Goal: Find specific page/section: Find specific page/section

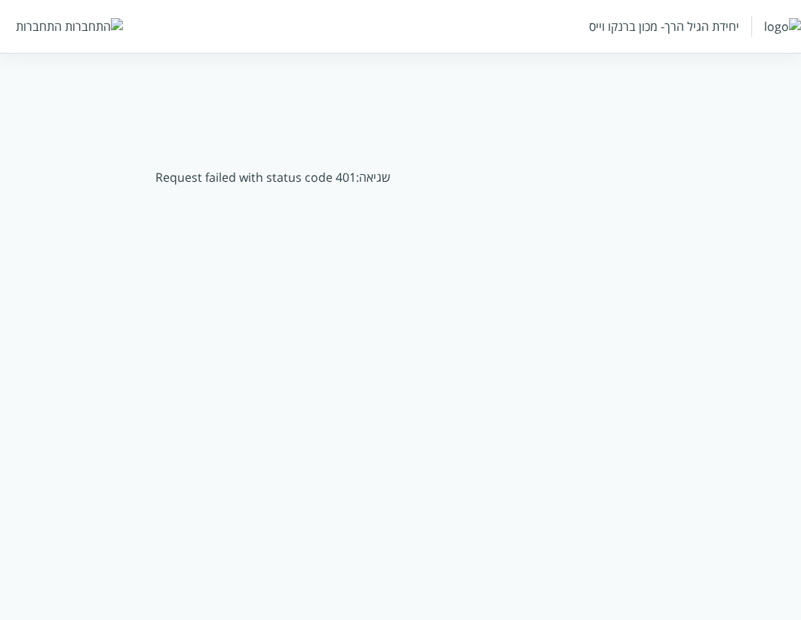
click at [303, 171] on div "שגיאה: Request failed with status code 401" at bounding box center [273, 177] width 1056 height 53
click at [304, 171] on div "שגיאה: Request failed with status code 401" at bounding box center [273, 177] width 1056 height 53
click at [305, 171] on div "שגיאה: Request failed with status code 401" at bounding box center [273, 177] width 1056 height 53
click at [324, 180] on div "שגיאה: Request failed with status code 401" at bounding box center [273, 177] width 1056 height 53
click at [323, 180] on div "שגיאה: Request failed with status code 401" at bounding box center [273, 177] width 1056 height 53
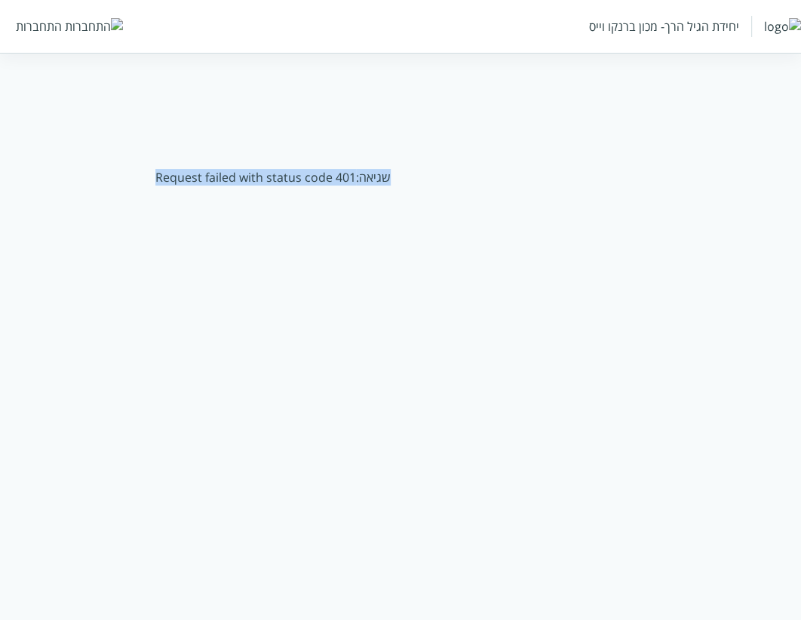
click at [323, 180] on div "שגיאה: Request failed with status code 401" at bounding box center [273, 177] width 1056 height 53
click at [332, 179] on div "שגיאה: Request failed with status code 401" at bounding box center [273, 177] width 1056 height 53
click at [359, 179] on div "שגיאה: Request failed with status code 401" at bounding box center [273, 177] width 1056 height 53
click at [360, 179] on div "שגיאה: Request failed with status code 401" at bounding box center [273, 177] width 1056 height 53
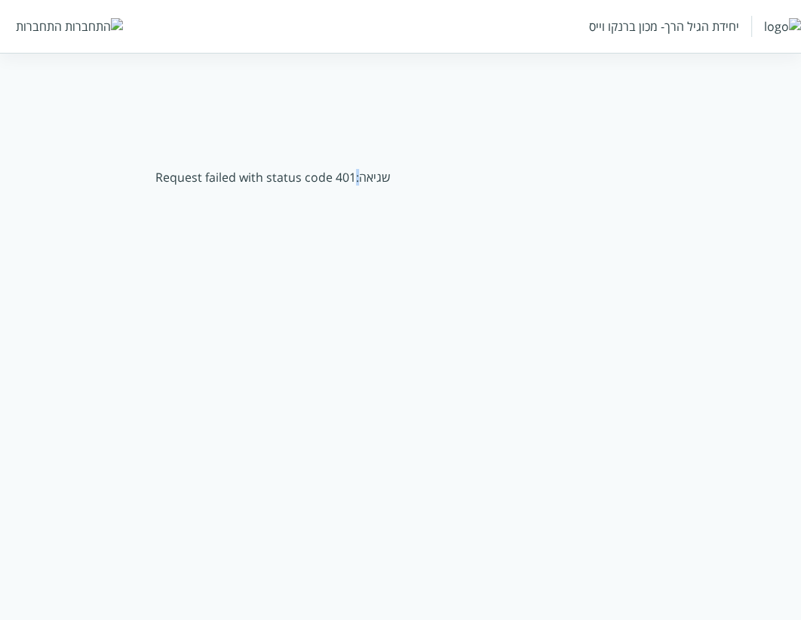
click at [360, 179] on div "שגיאה: Request failed with status code 401" at bounding box center [273, 177] width 1056 height 53
click at [394, 179] on div "שגיאה: Request failed with status code 401" at bounding box center [273, 177] width 1056 height 53
click at [389, 179] on div "שגיאה: Request failed with status code 401" at bounding box center [273, 177] width 1056 height 53
drag, startPoint x: 389, startPoint y: 179, endPoint x: 348, endPoint y: 178, distance: 41.5
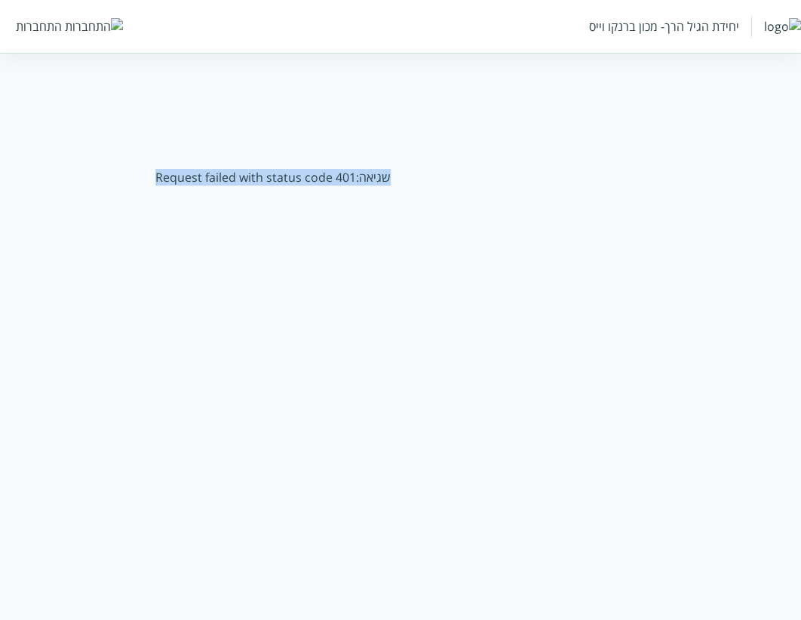
click at [388, 179] on div "שגיאה: Request failed with status code 401" at bounding box center [273, 177] width 1056 height 53
click at [311, 176] on div "שגיאה: Request failed with status code 401" at bounding box center [273, 177] width 1056 height 53
click at [336, 175] on div "שגיאה: Request failed with status code 401" at bounding box center [273, 177] width 1056 height 53
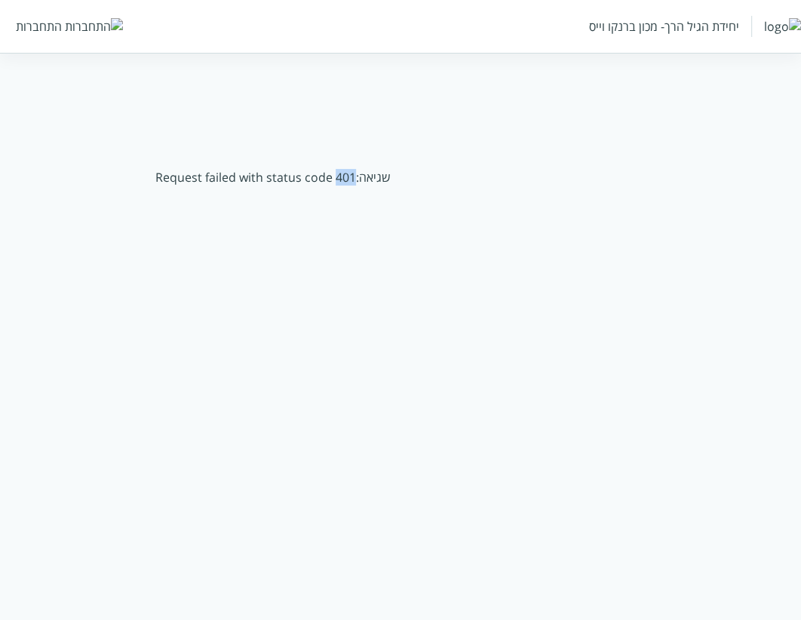
click at [336, 175] on div "שגיאה: Request failed with status code 401" at bounding box center [273, 177] width 1056 height 53
drag, startPoint x: 336, startPoint y: 175, endPoint x: 465, endPoint y: 56, distance: 176.1
click at [336, 175] on div "שגיאה: Request failed with status code 401" at bounding box center [273, 177] width 1056 height 53
